Goal: Information Seeking & Learning: Learn about a topic

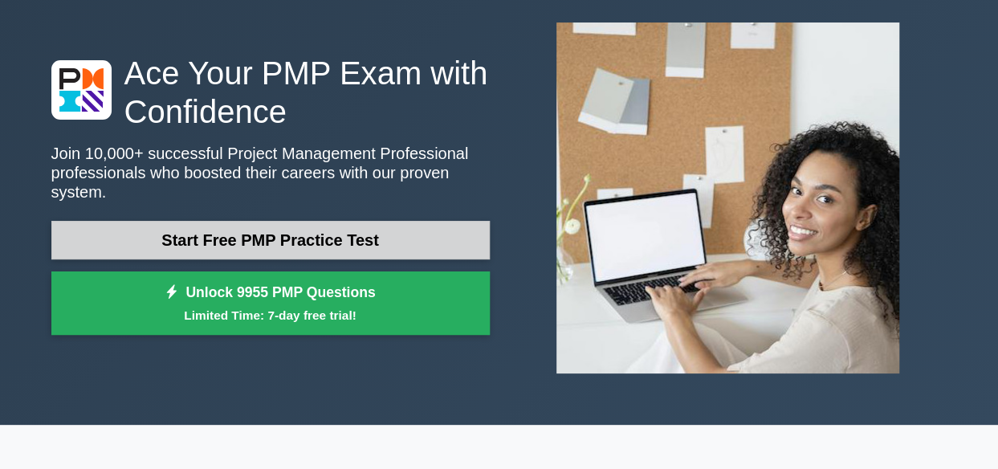
click at [243, 227] on link "Start Free PMP Practice Test" at bounding box center [270, 240] width 438 height 39
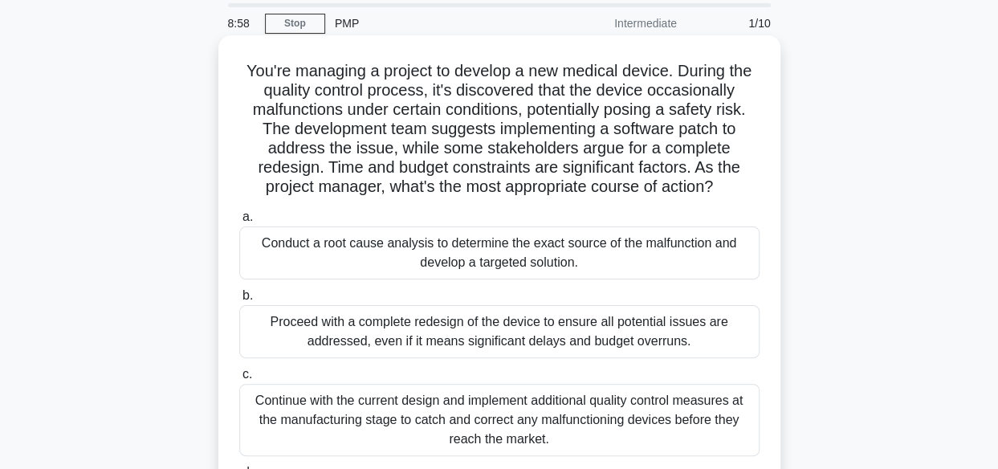
scroll to position [80, 0]
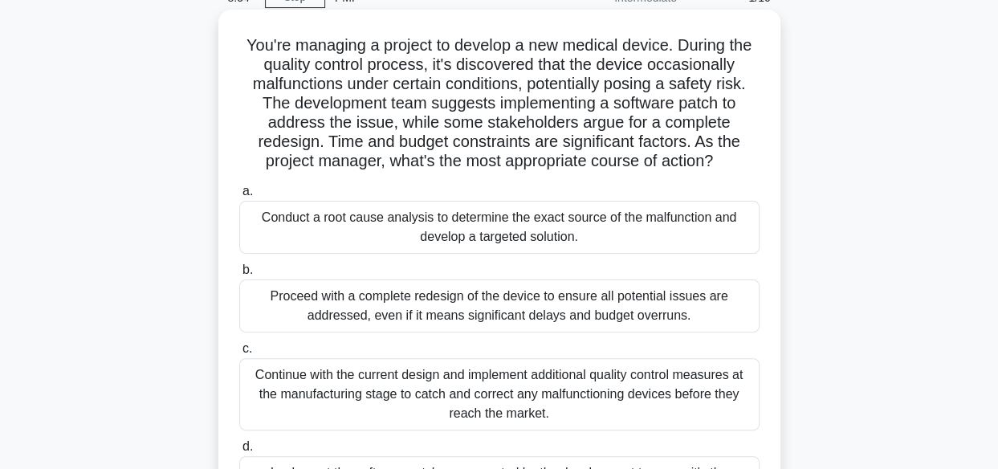
click at [260, 221] on div "Conduct a root cause analysis to determine the exact source of the malfunction …" at bounding box center [499, 227] width 520 height 53
click at [239, 197] on input "a. Conduct a root cause analysis to determine the exact source of the malfuncti…" at bounding box center [239, 191] width 0 height 10
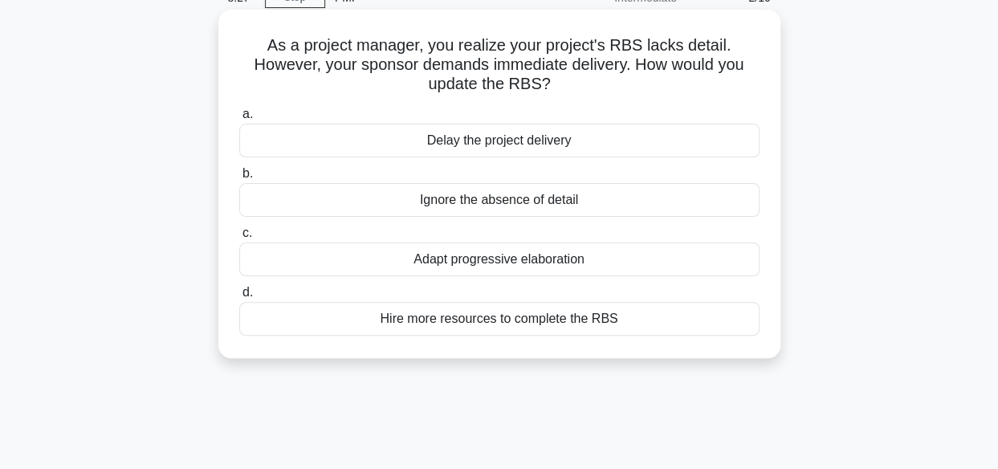
click at [256, 264] on div "Adapt progressive elaboration" at bounding box center [499, 259] width 520 height 34
click at [239, 238] on input "c. Adapt progressive elaboration" at bounding box center [239, 233] width 0 height 10
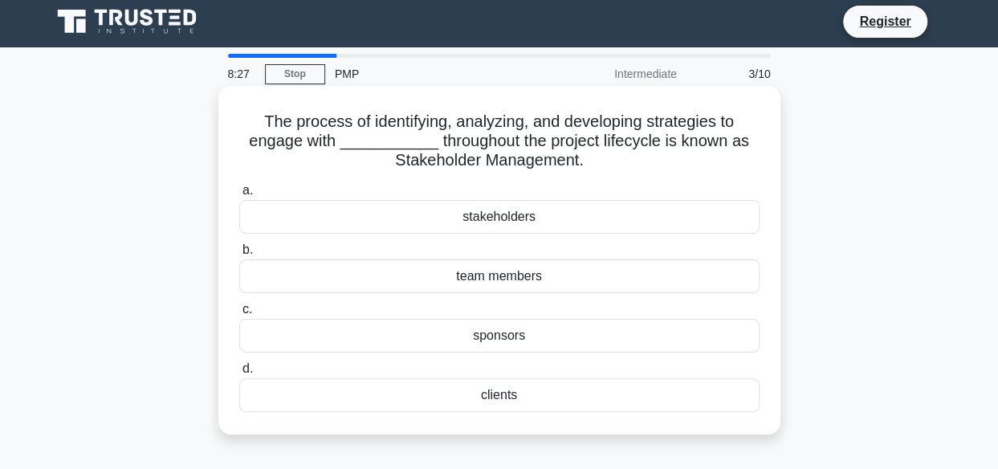
scroll to position [0, 0]
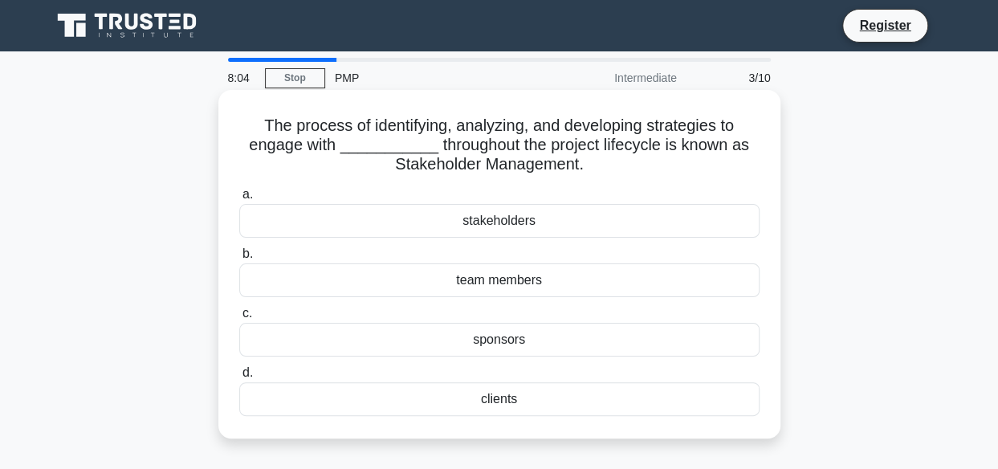
click at [332, 228] on div "stakeholders" at bounding box center [499, 221] width 520 height 34
click at [239, 200] on input "a. stakeholders" at bounding box center [239, 194] width 0 height 10
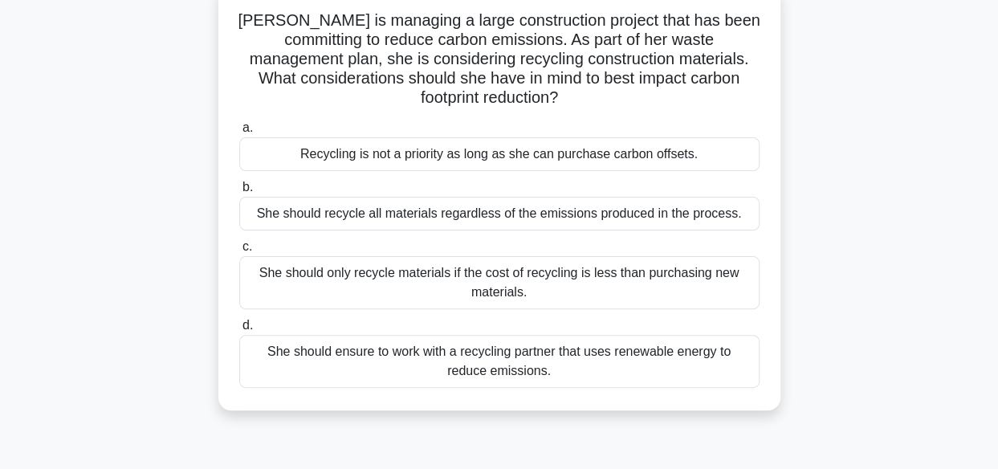
scroll to position [80, 0]
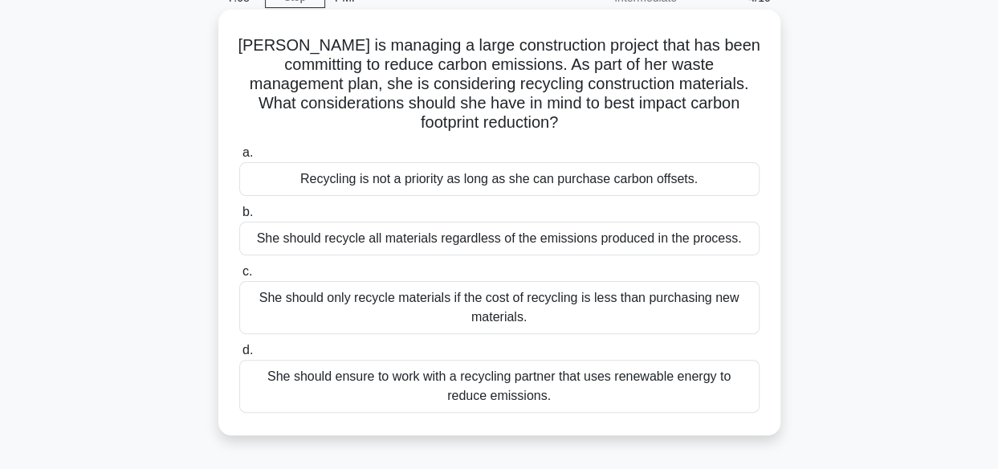
click at [267, 389] on div "She should ensure to work with a recycling partner that uses renewable energy t…" at bounding box center [499, 386] width 520 height 53
click at [239, 356] on input "d. She should ensure to work with a recycling partner that uses renewable energ…" at bounding box center [239, 350] width 0 height 10
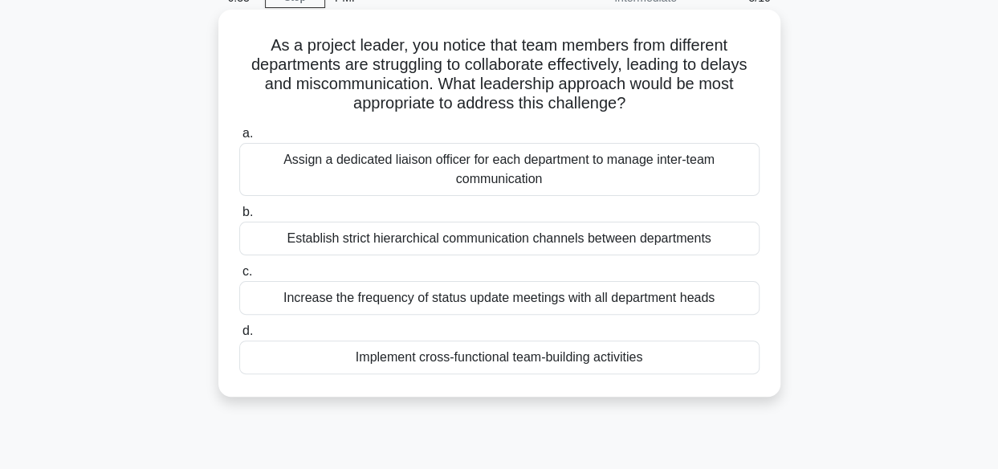
click at [353, 169] on div "Assign a dedicated liaison officer for each department to manage inter-team com…" at bounding box center [499, 169] width 520 height 53
click at [239, 139] on input "a. Assign a dedicated liaison officer for each department to manage inter-team …" at bounding box center [239, 133] width 0 height 10
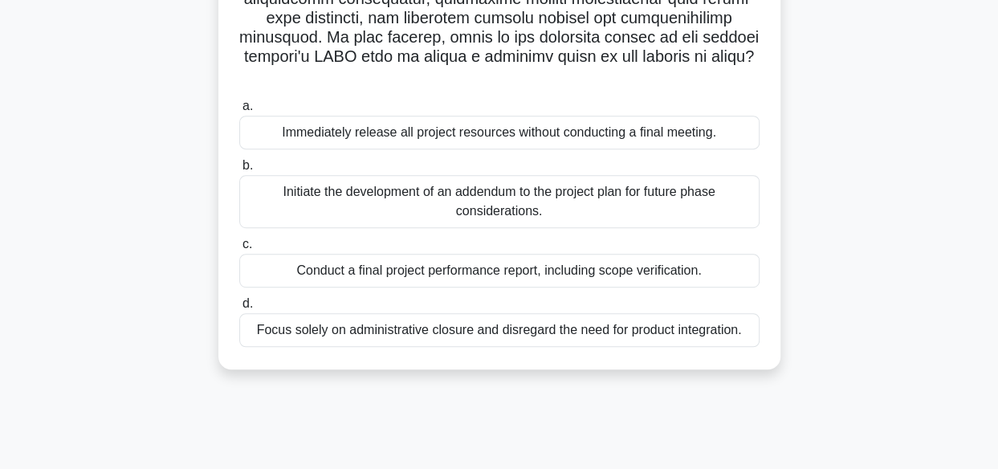
scroll to position [398, 0]
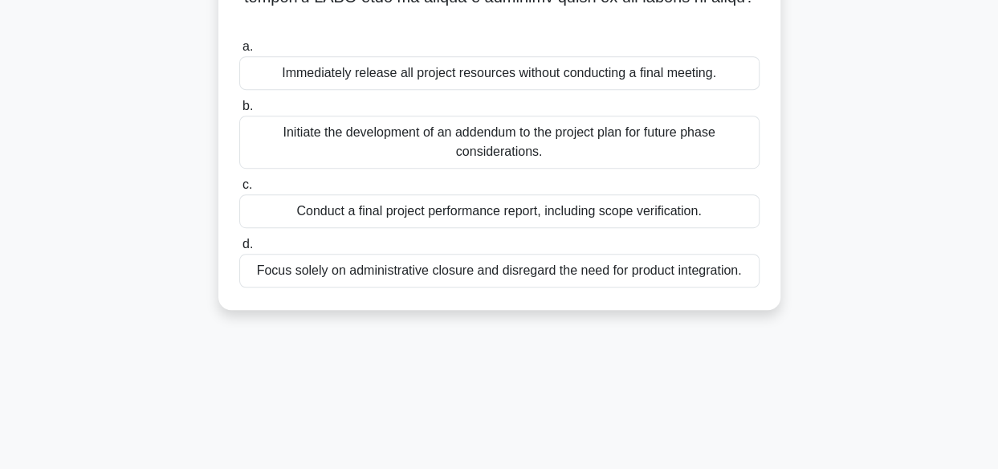
click at [302, 152] on div "Initiate the development of an addendum to the project plan for future phase co…" at bounding box center [499, 142] width 520 height 53
click at [239, 112] on input "b. Initiate the development of an addendum to the project plan for future phase…" at bounding box center [239, 106] width 0 height 10
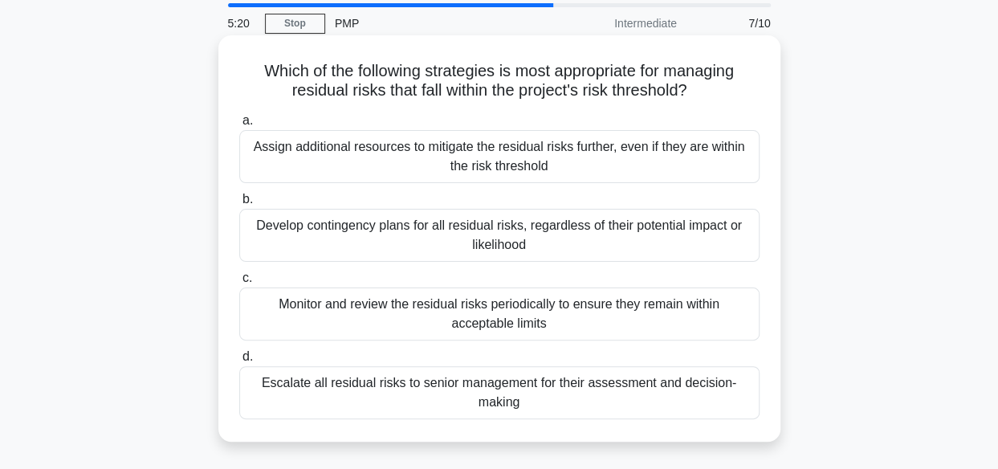
scroll to position [80, 0]
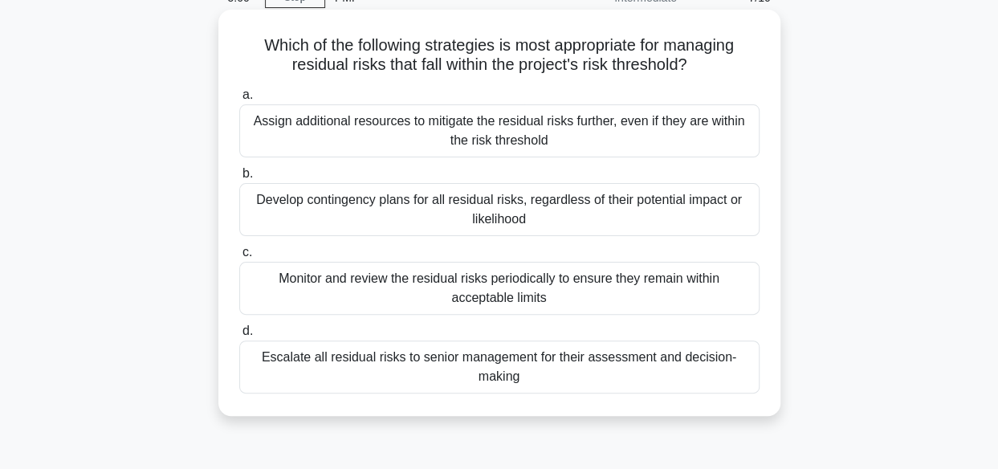
click at [308, 286] on div "Monitor and review the residual risks periodically to ensure they remain within…" at bounding box center [499, 288] width 520 height 53
click at [255, 283] on div "Monitor and review the residual risks periodically to ensure they remain within…" at bounding box center [499, 288] width 520 height 53
click at [239, 258] on input "c. Monitor and review the residual risks periodically to ensure they remain wit…" at bounding box center [239, 252] width 0 height 10
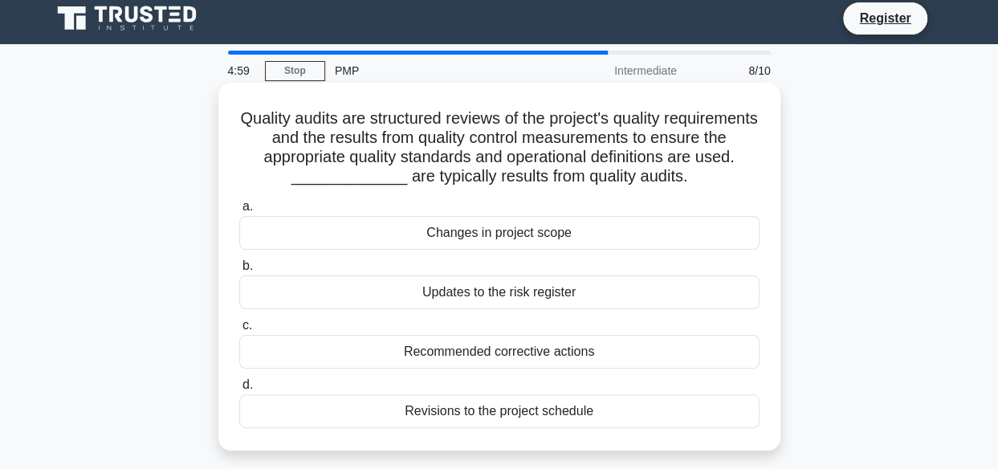
scroll to position [0, 0]
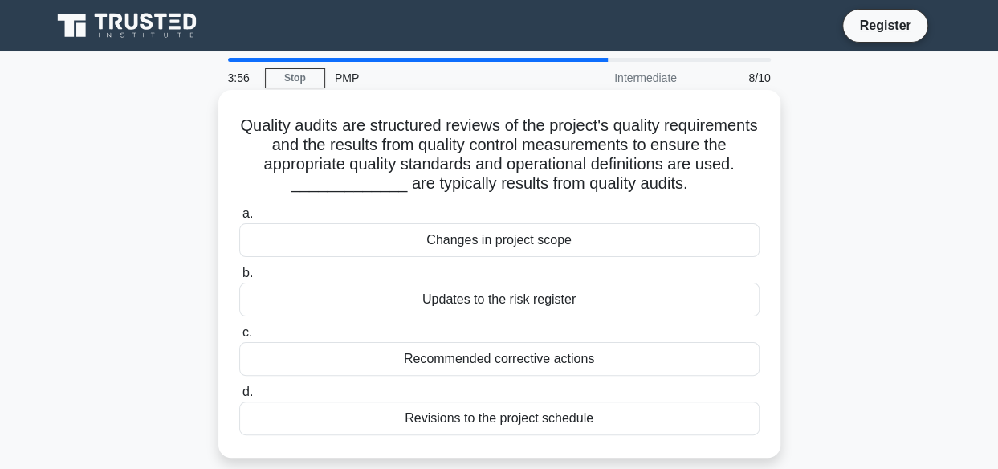
click at [259, 237] on div "Changes in project scope" at bounding box center [499, 240] width 520 height 34
click at [239, 219] on input "a. Changes in project scope" at bounding box center [239, 214] width 0 height 10
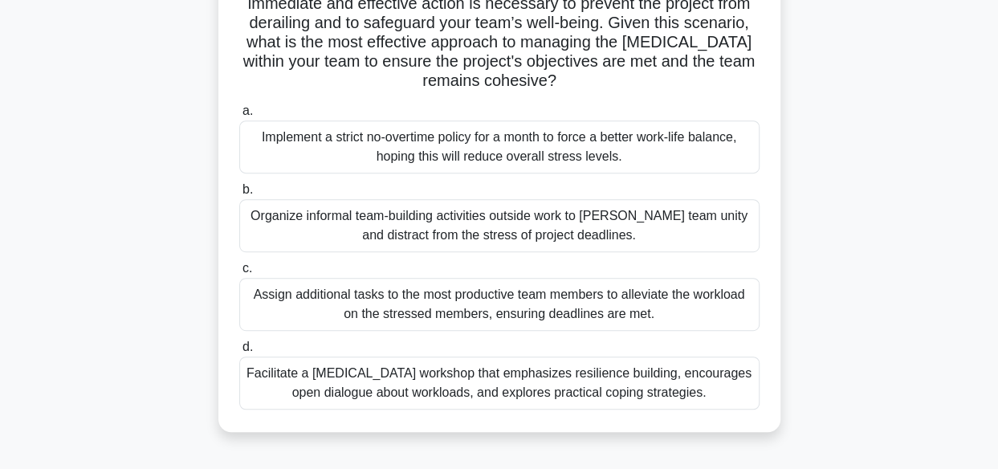
scroll to position [321, 0]
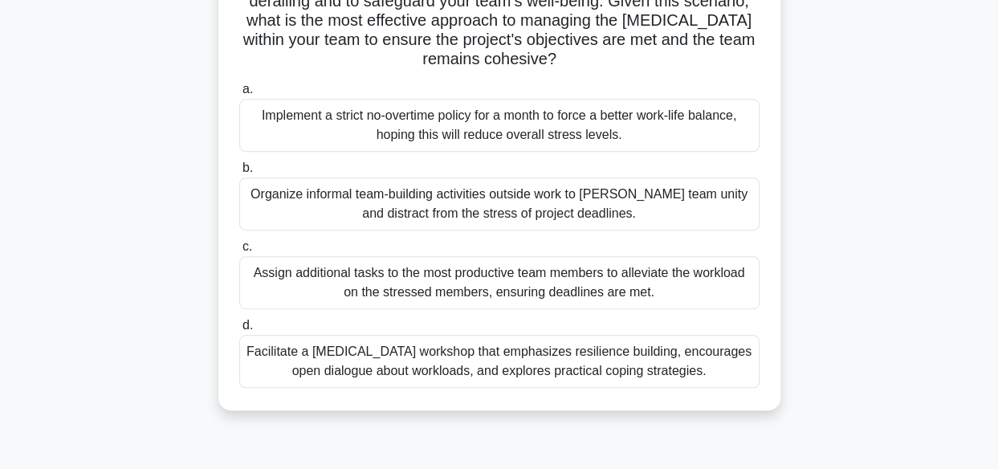
click at [360, 359] on div "Facilitate a stress management workshop that emphasizes resilience building, en…" at bounding box center [499, 361] width 520 height 53
click at [239, 331] on input "d. Facilitate a stress management workshop that emphasizes resilience building,…" at bounding box center [239, 325] width 0 height 10
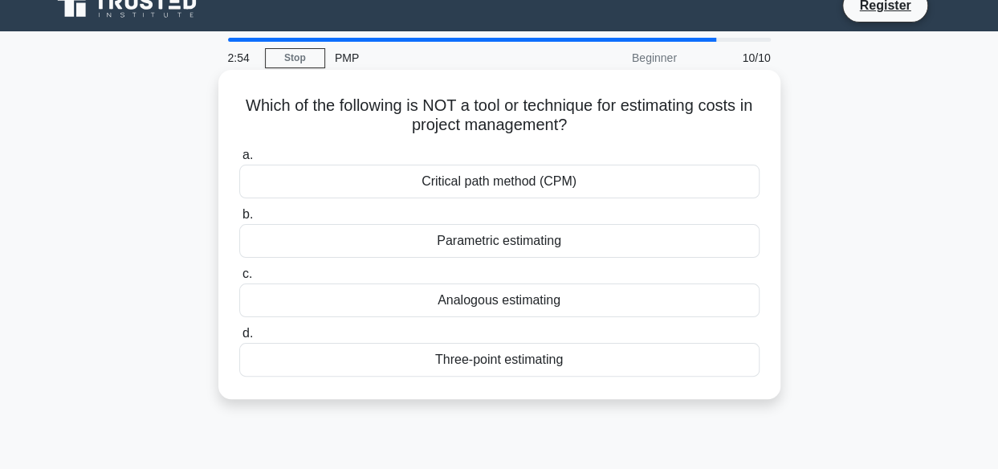
scroll to position [80, 0]
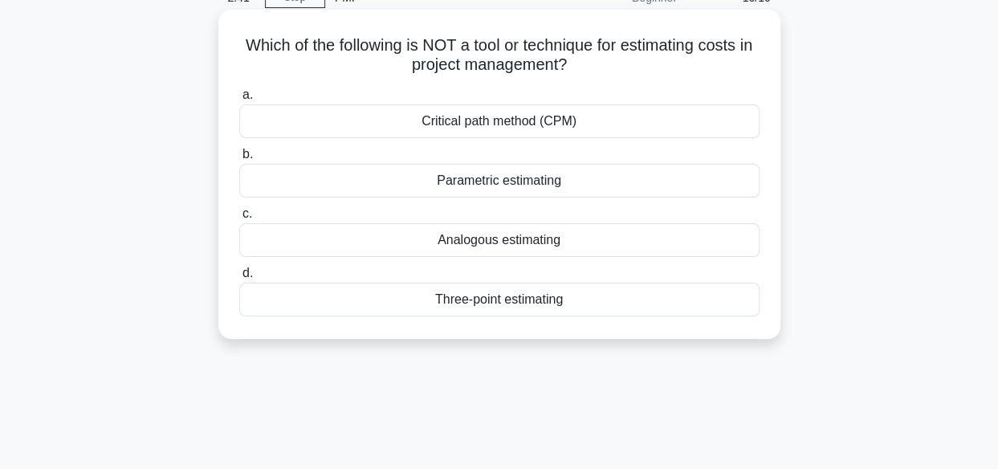
click at [458, 299] on div "Three-point estimating" at bounding box center [499, 300] width 520 height 34
click at [239, 279] on input "d. Three-point estimating" at bounding box center [239, 273] width 0 height 10
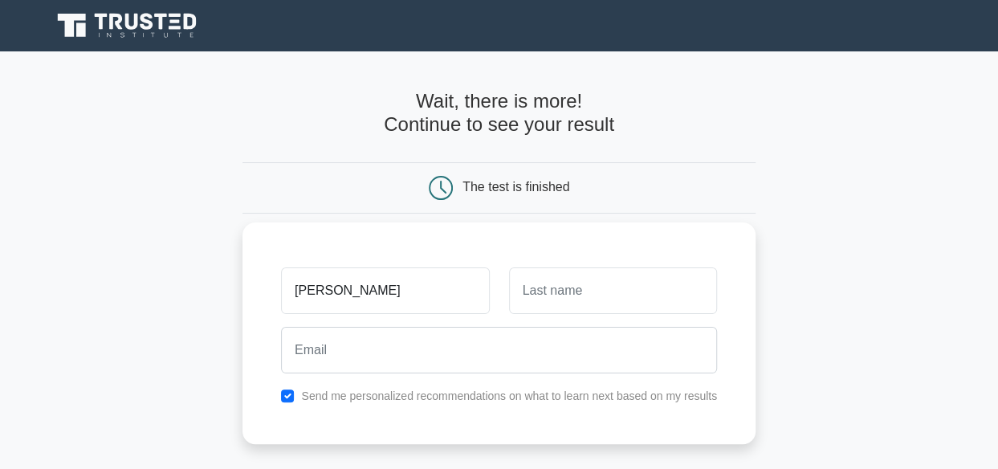
type input "[PERSON_NAME]"
click at [534, 287] on input "text" at bounding box center [613, 290] width 208 height 47
type input "matheri"
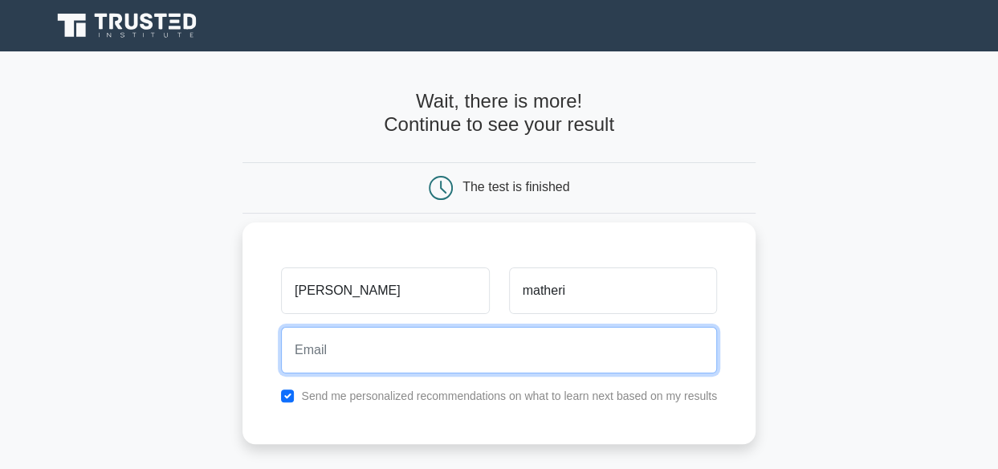
click at [340, 353] on input "email" at bounding box center [499, 350] width 436 height 47
type input "[EMAIL_ADDRESS][DOMAIN_NAME]"
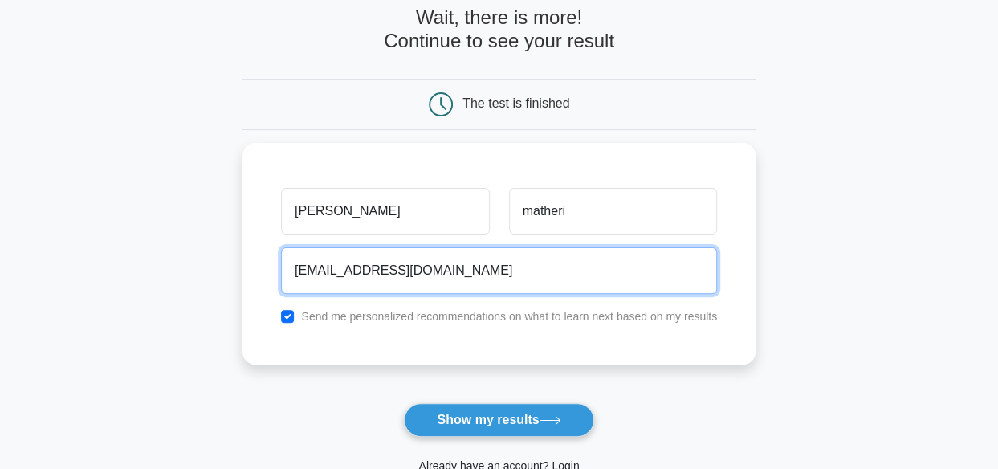
scroll to position [321, 0]
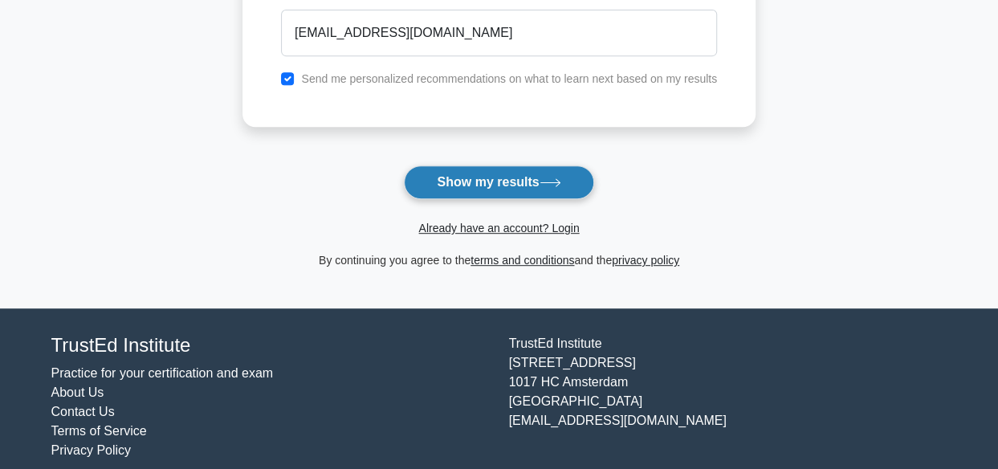
click at [477, 177] on button "Show my results" at bounding box center [498, 182] width 189 height 34
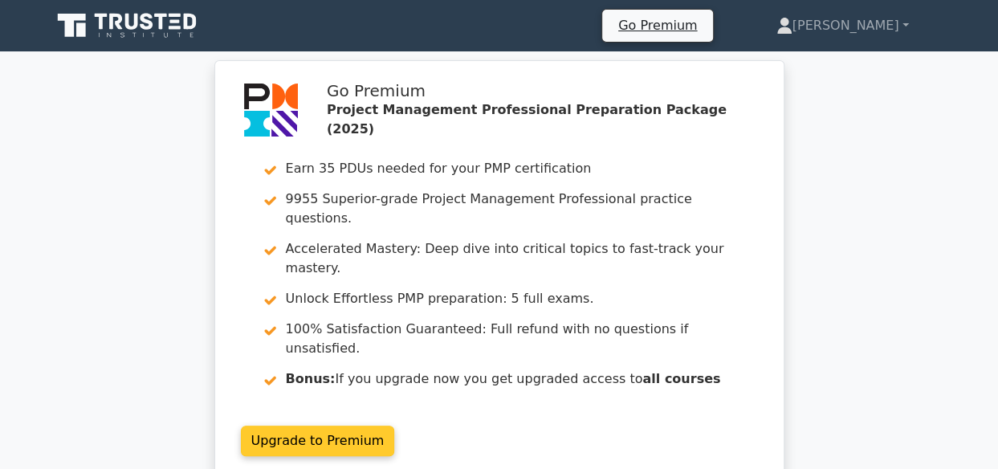
click at [303, 426] on link "Upgrade to Premium" at bounding box center [318, 441] width 154 height 31
